Goal: Information Seeking & Learning: Learn about a topic

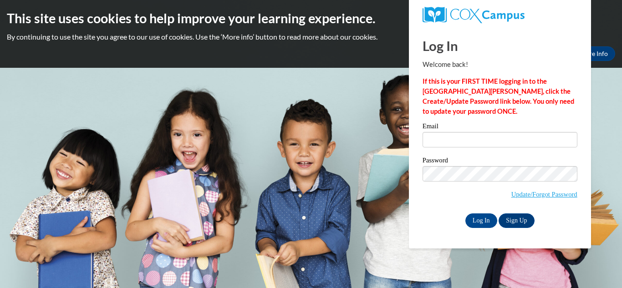
type input "[EMAIL_ADDRESS][DOMAIN_NAME]"
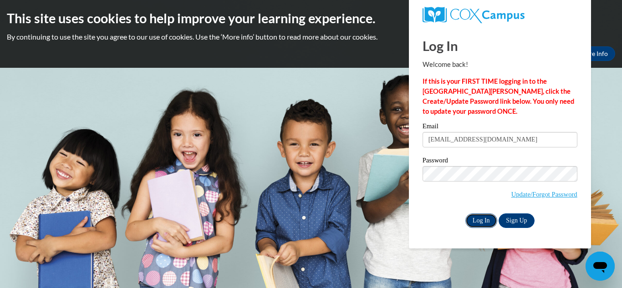
click at [482, 216] on input "Log In" at bounding box center [481, 221] width 32 height 15
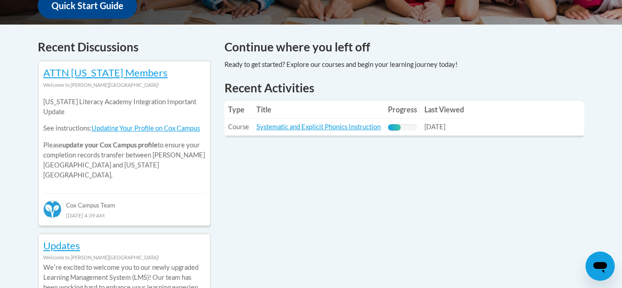
scroll to position [365, 0]
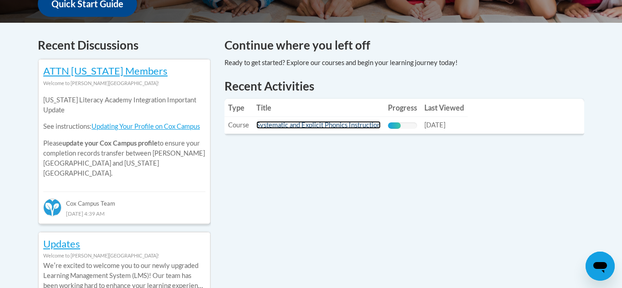
click at [348, 126] on link "Systematic and Explicit Phonics Instruction" at bounding box center [318, 125] width 124 height 8
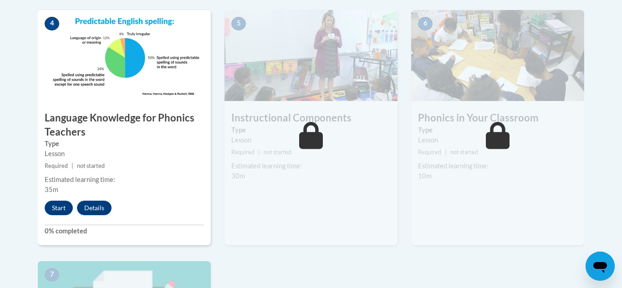
scroll to position [534, 0]
click at [67, 211] on button "Start" at bounding box center [59, 207] width 28 height 15
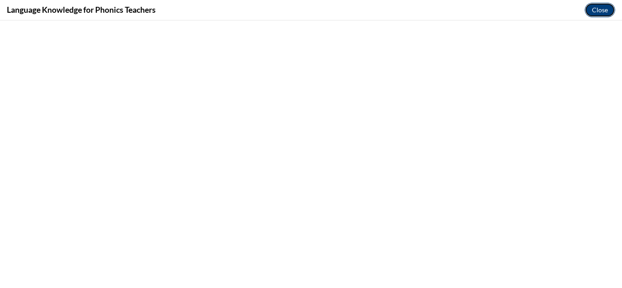
click at [606, 11] on button "Close" at bounding box center [600, 10] width 31 height 15
